Goal: Find specific page/section: Find specific page/section

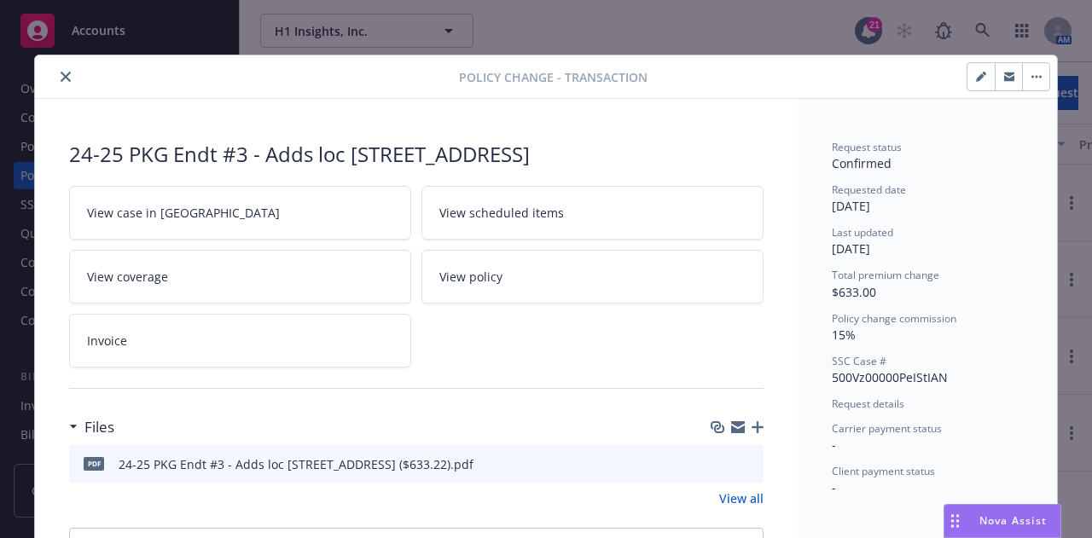
click at [47, 84] on div at bounding box center [250, 77] width 417 height 20
click at [61, 80] on icon "close" at bounding box center [66, 77] width 10 height 10
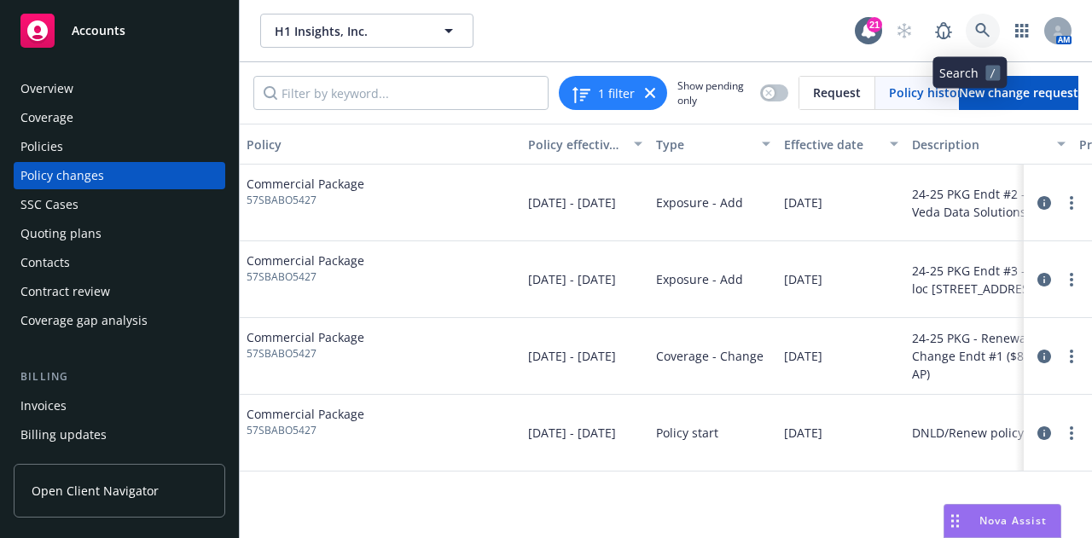
click at [975, 36] on icon at bounding box center [982, 30] width 15 height 15
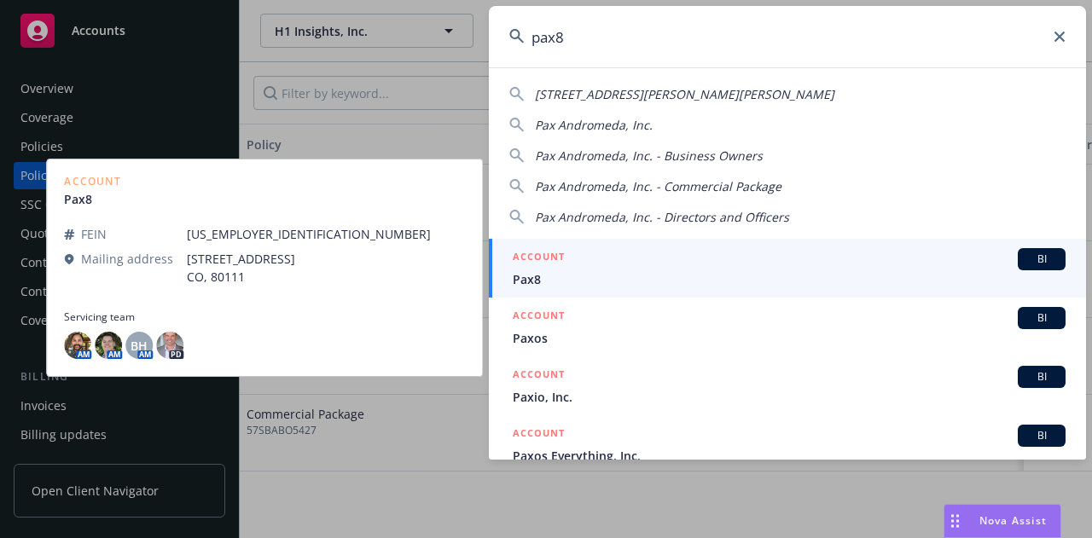
type input "pax8"
click at [758, 271] on span "Pax8" at bounding box center [789, 280] width 553 height 18
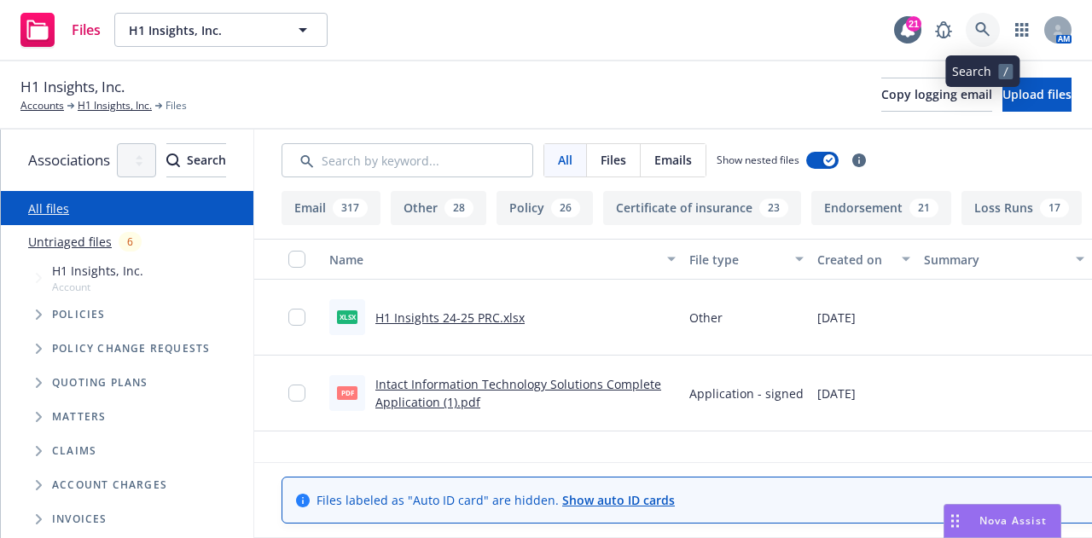
click at [990, 27] on icon at bounding box center [982, 29] width 15 height 15
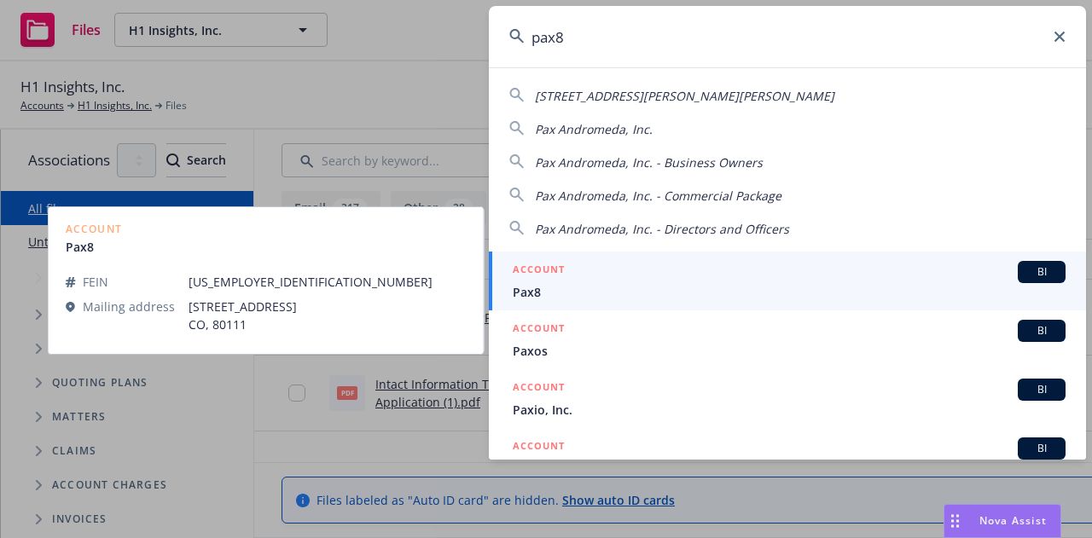
type input "pax8"
click at [677, 303] on link "ACCOUNT BI Pax8" at bounding box center [787, 281] width 597 height 59
